Goal: Information Seeking & Learning: Learn about a topic

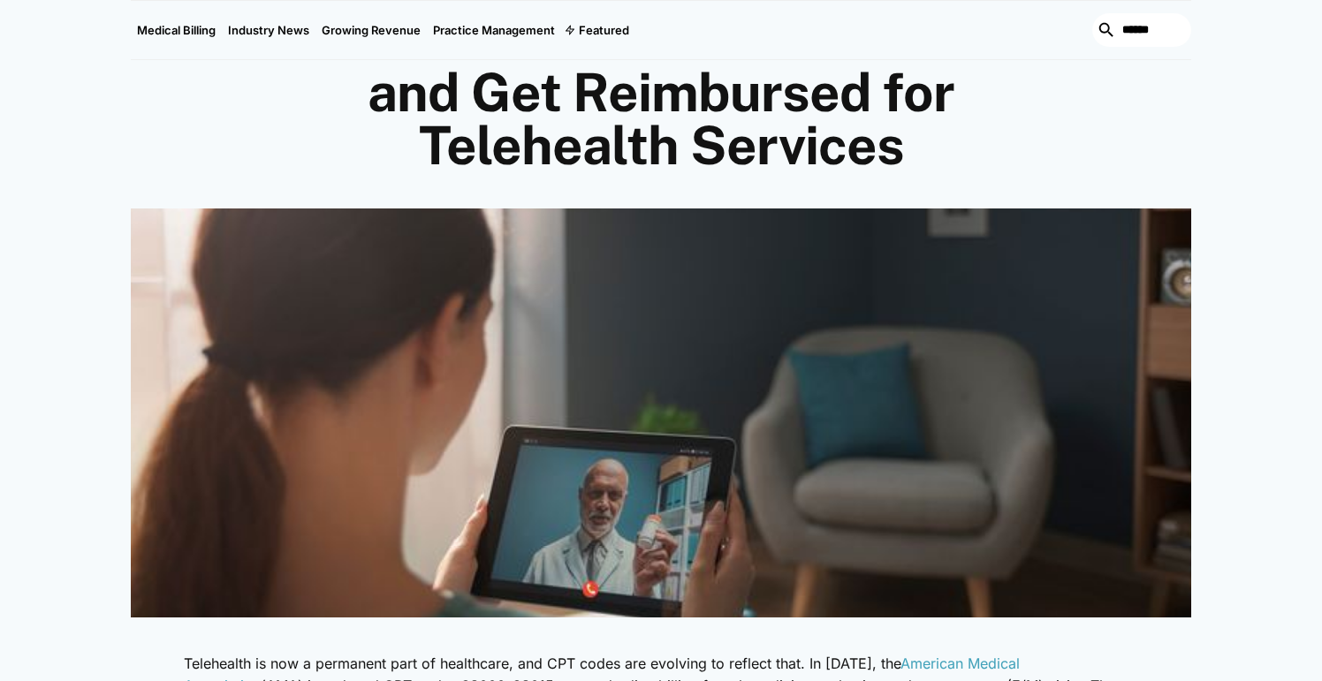
scroll to position [118, 0]
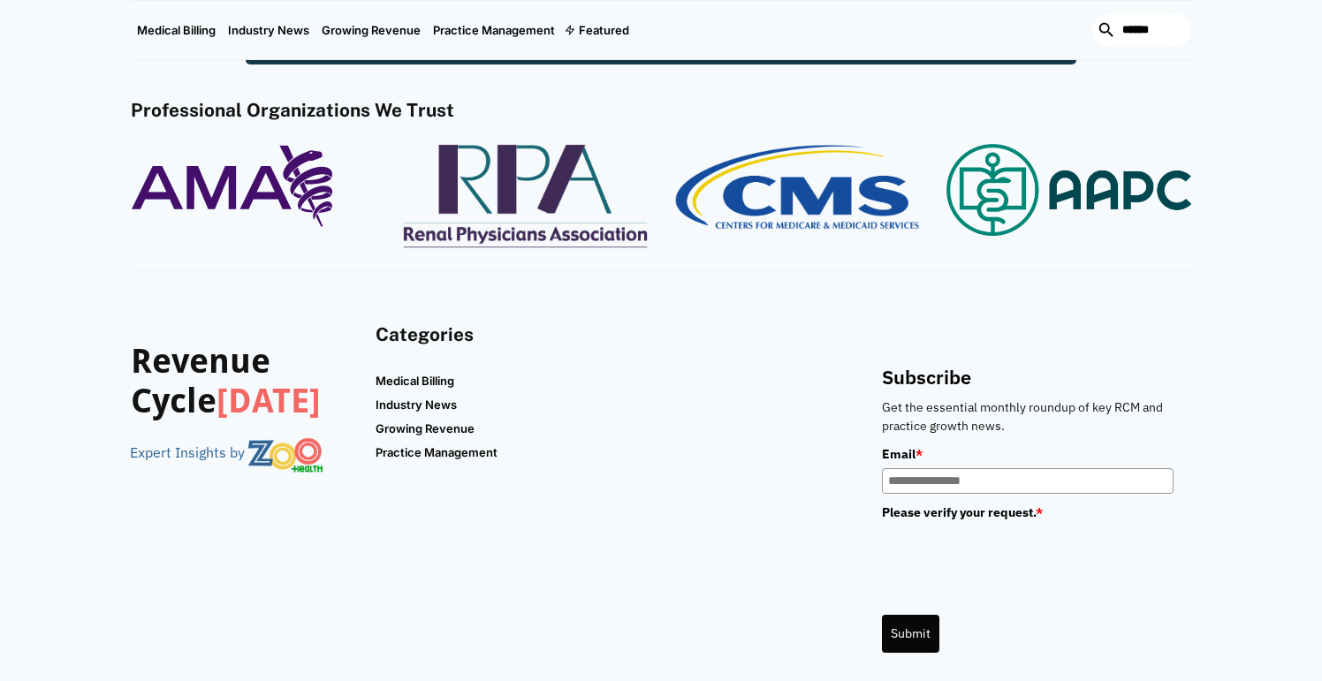
scroll to position [2521, 0]
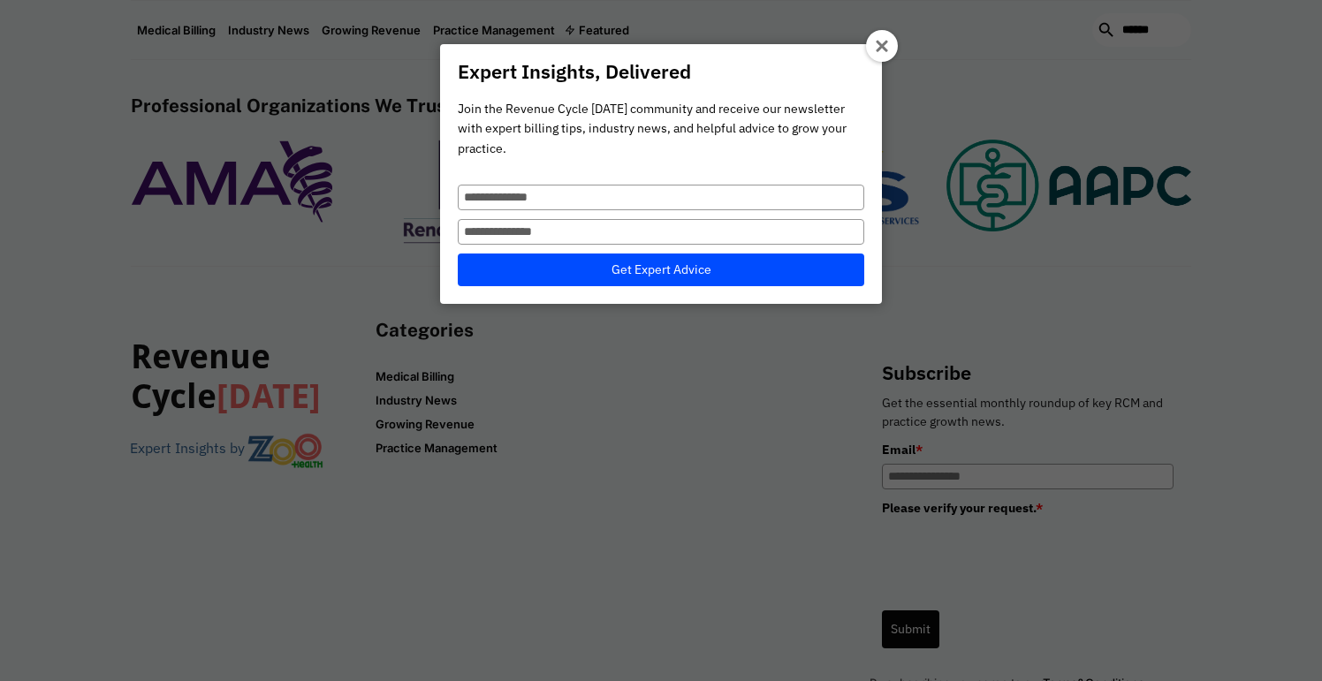
click at [872, 57] on div at bounding box center [882, 46] width 32 height 32
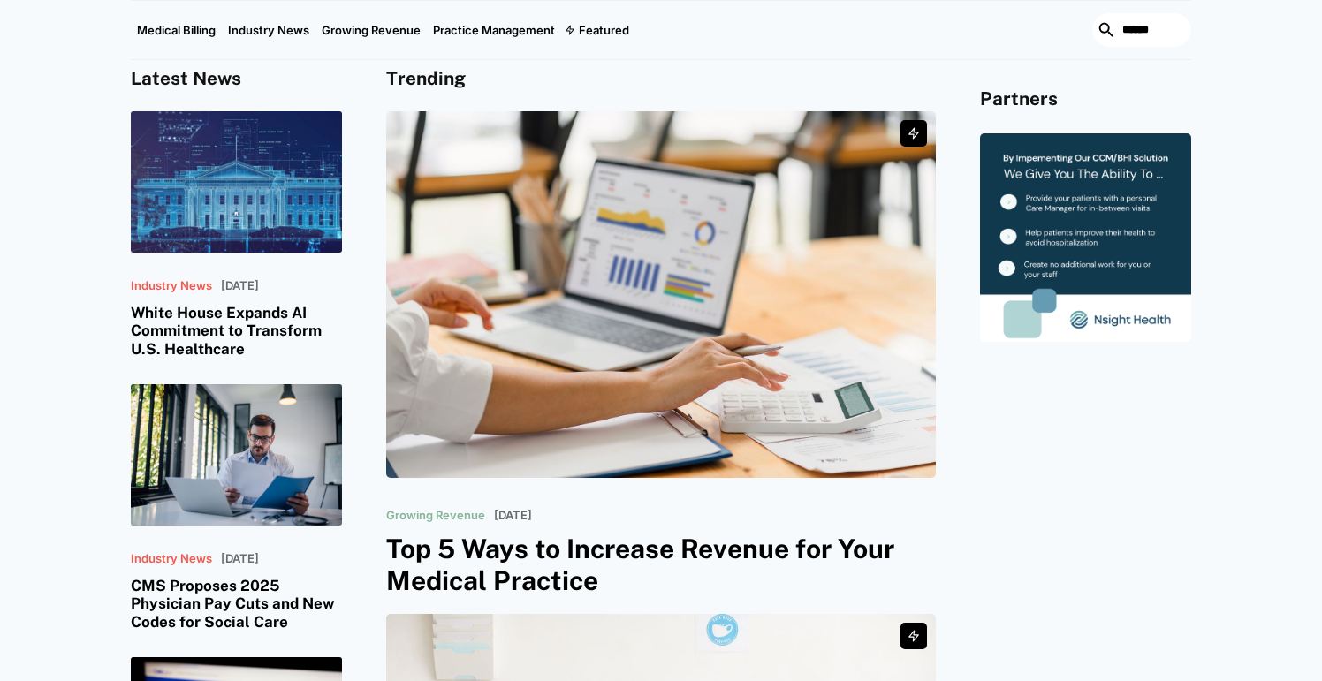
scroll to position [0, 0]
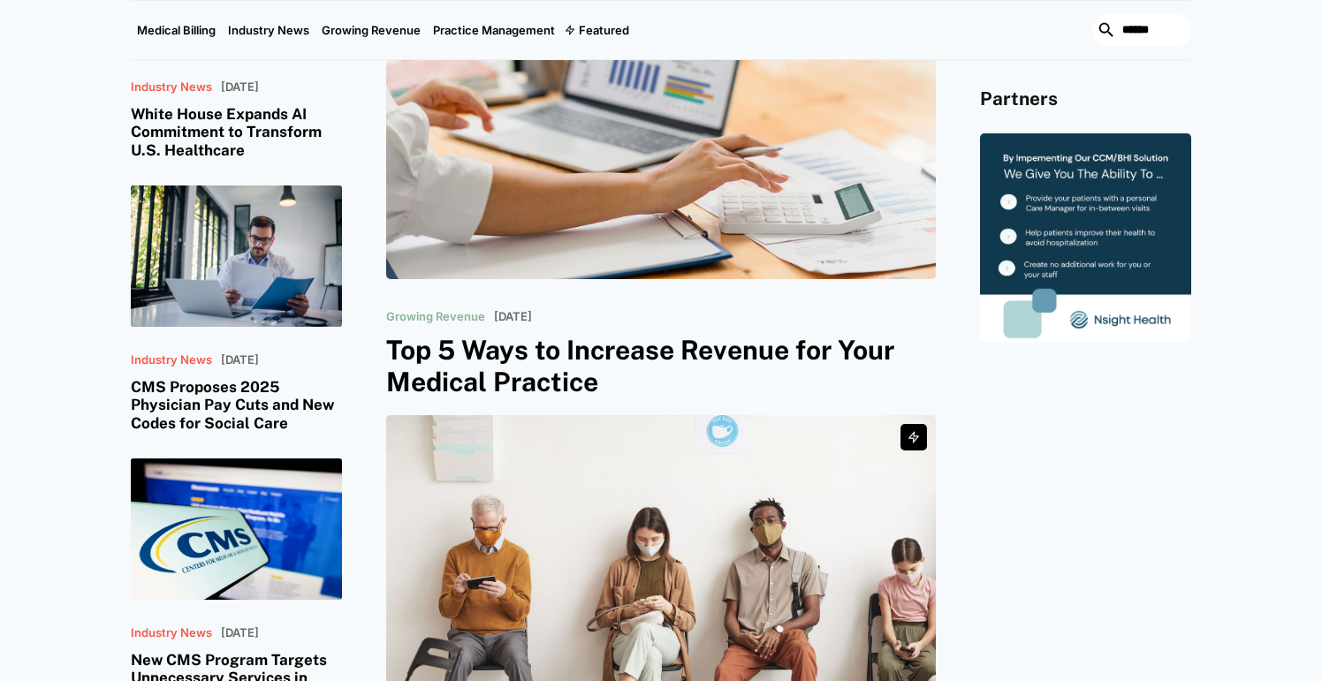
scroll to position [526, 0]
click at [1133, 208] on link at bounding box center [1085, 238] width 211 height 209
click at [1066, 179] on link at bounding box center [1085, 238] width 211 height 209
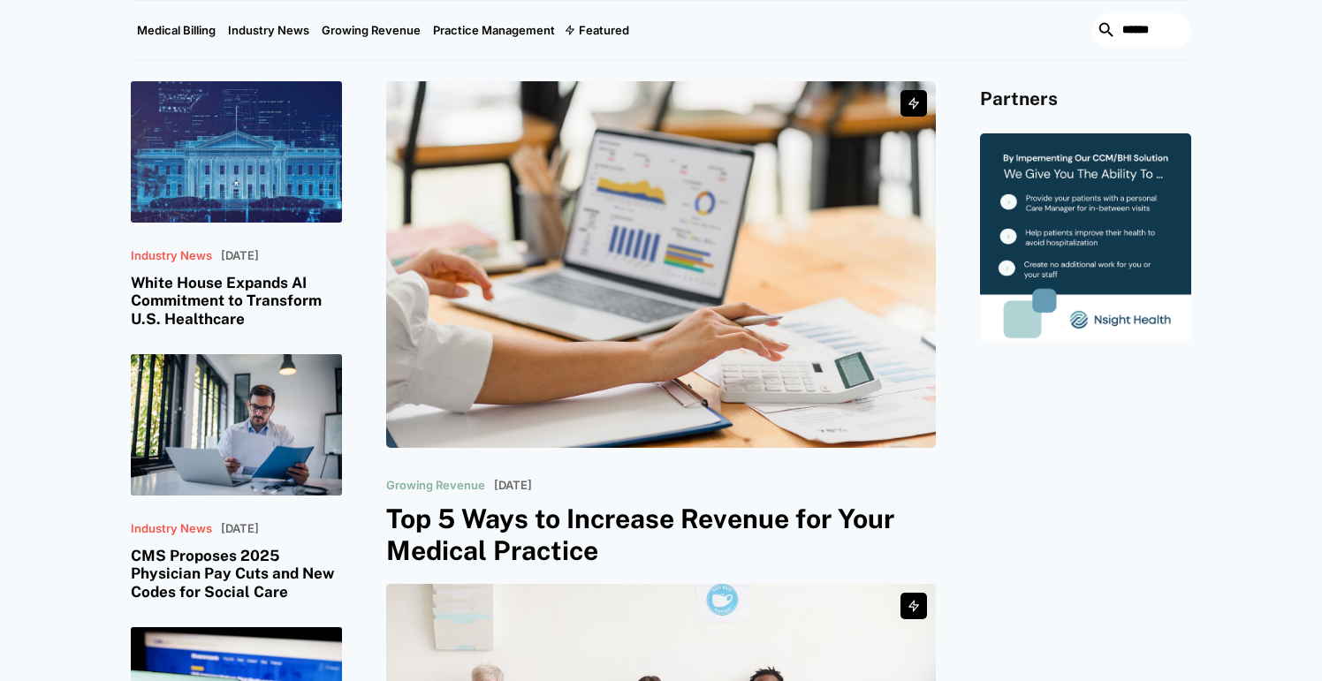
scroll to position [680, 0]
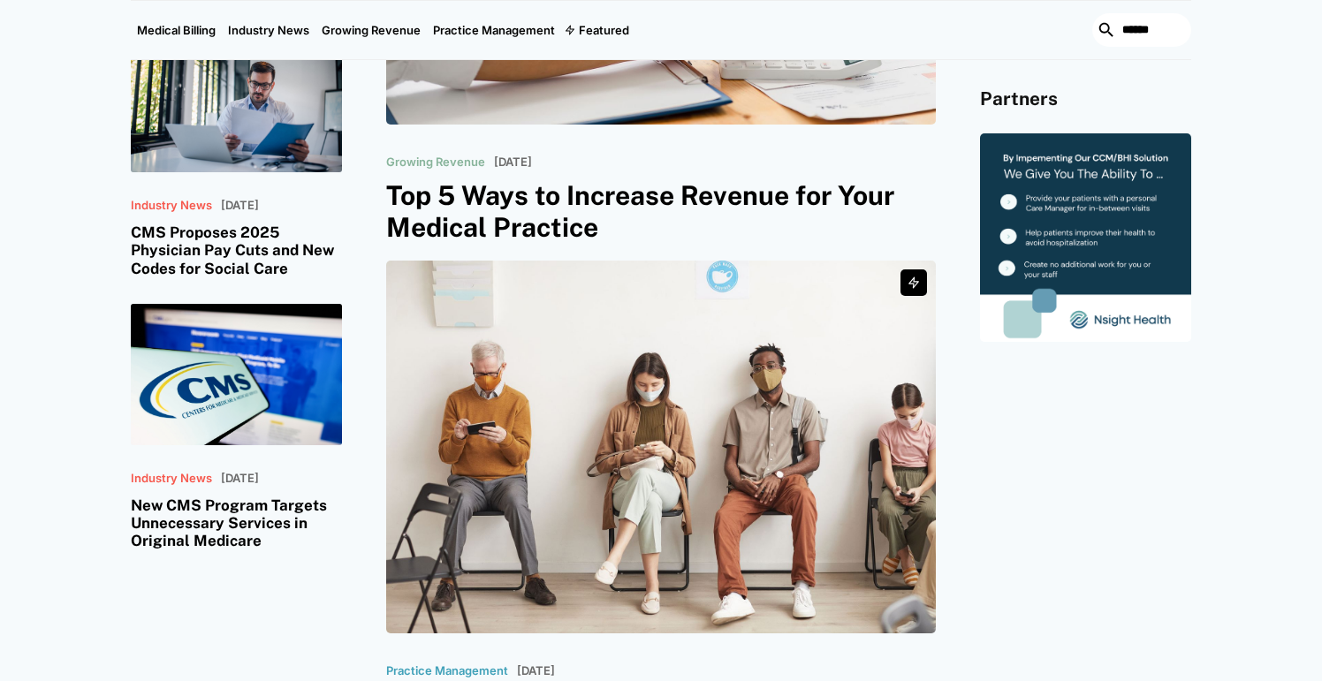
click at [1128, 412] on div "Partners" at bounding box center [1085, 190] width 211 height 951
